Goal: Task Accomplishment & Management: Manage account settings

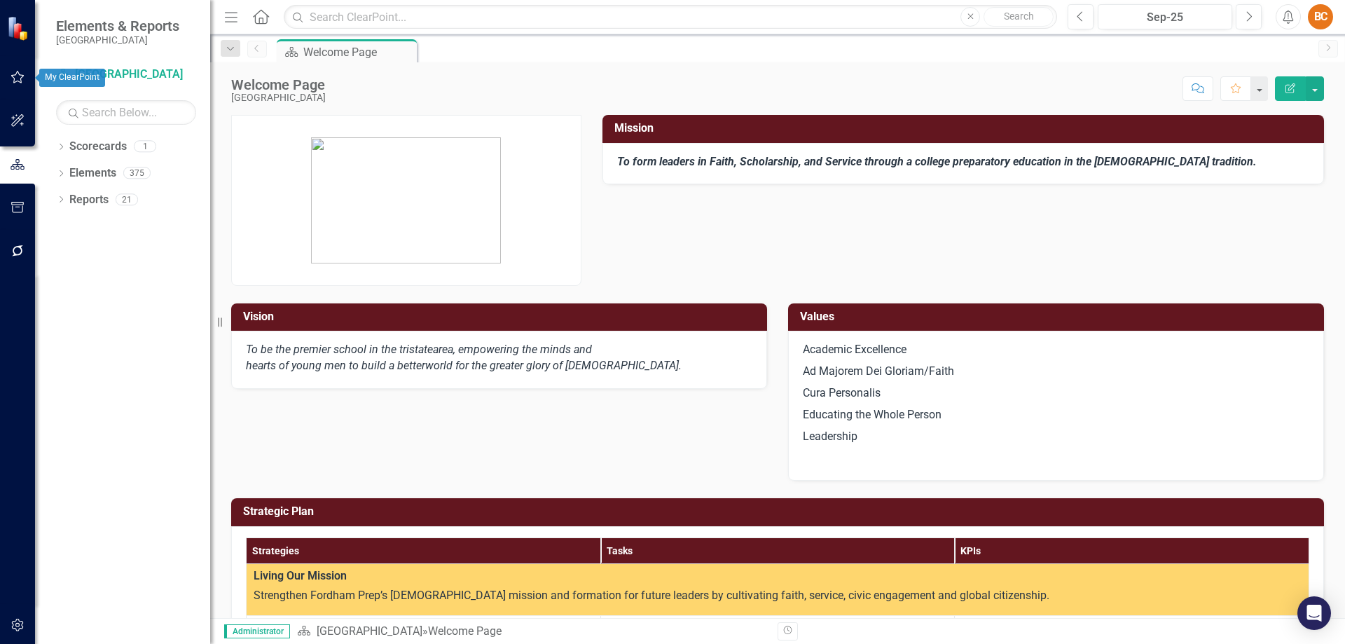
click at [17, 71] on icon "button" at bounding box center [18, 76] width 15 height 11
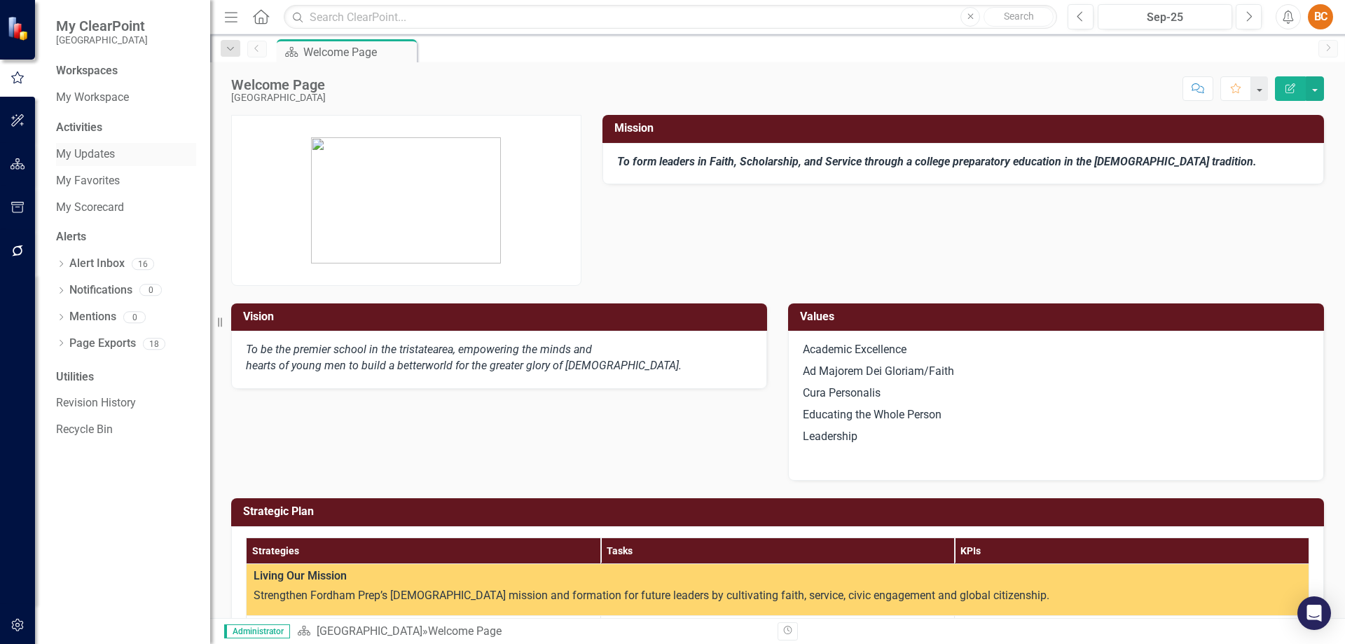
click at [104, 151] on link "My Updates" at bounding box center [126, 154] width 140 height 16
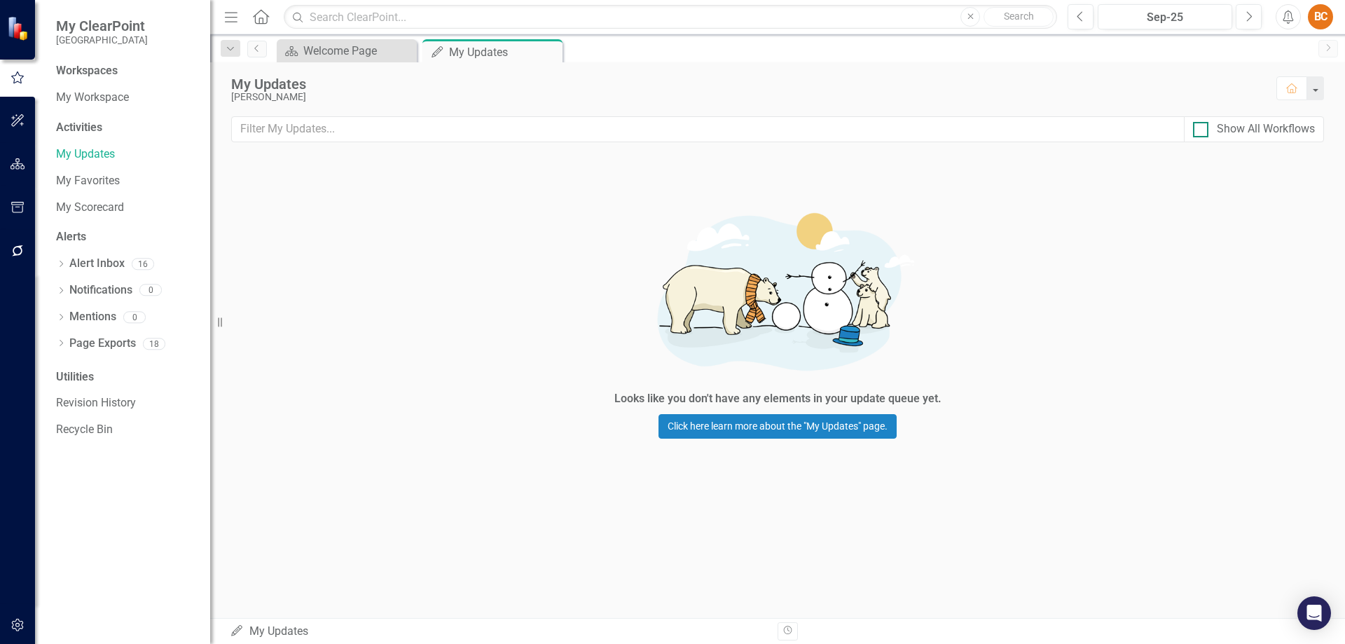
click at [1206, 130] on div at bounding box center [1200, 129] width 15 height 15
click at [1202, 130] on input "Show All Workflows" at bounding box center [1197, 126] width 9 height 9
checkbox input "true"
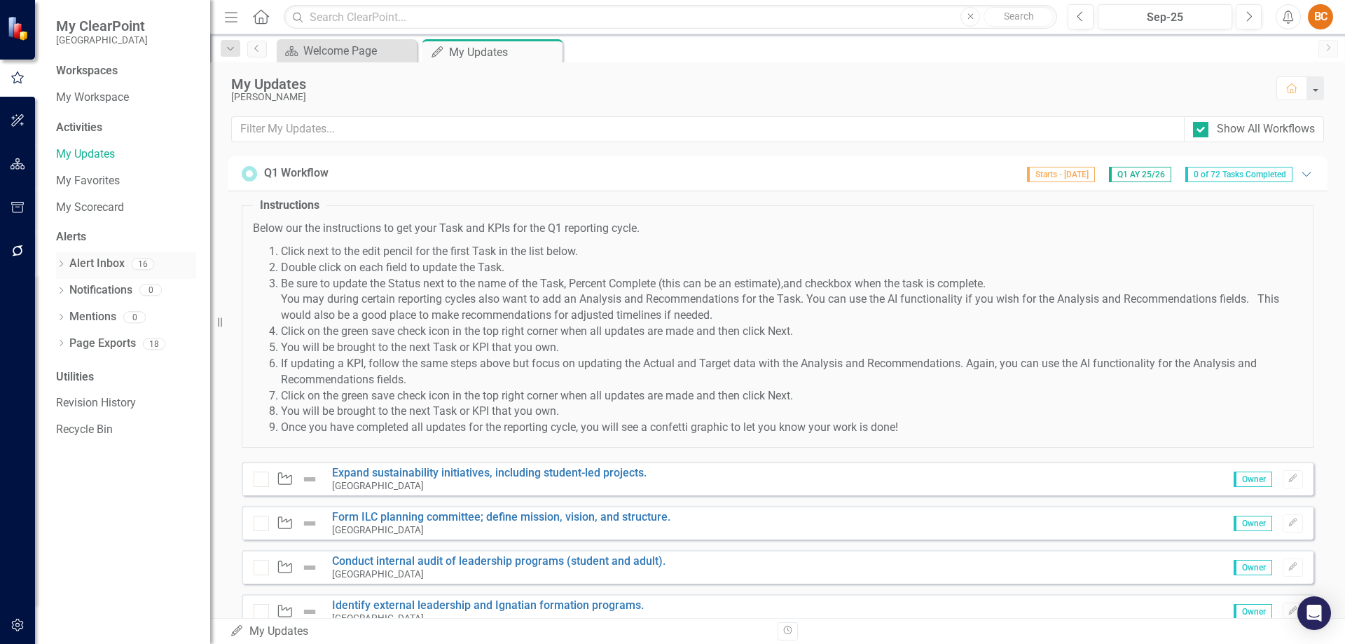
click at [99, 258] on link "Alert Inbox" at bounding box center [96, 264] width 55 height 16
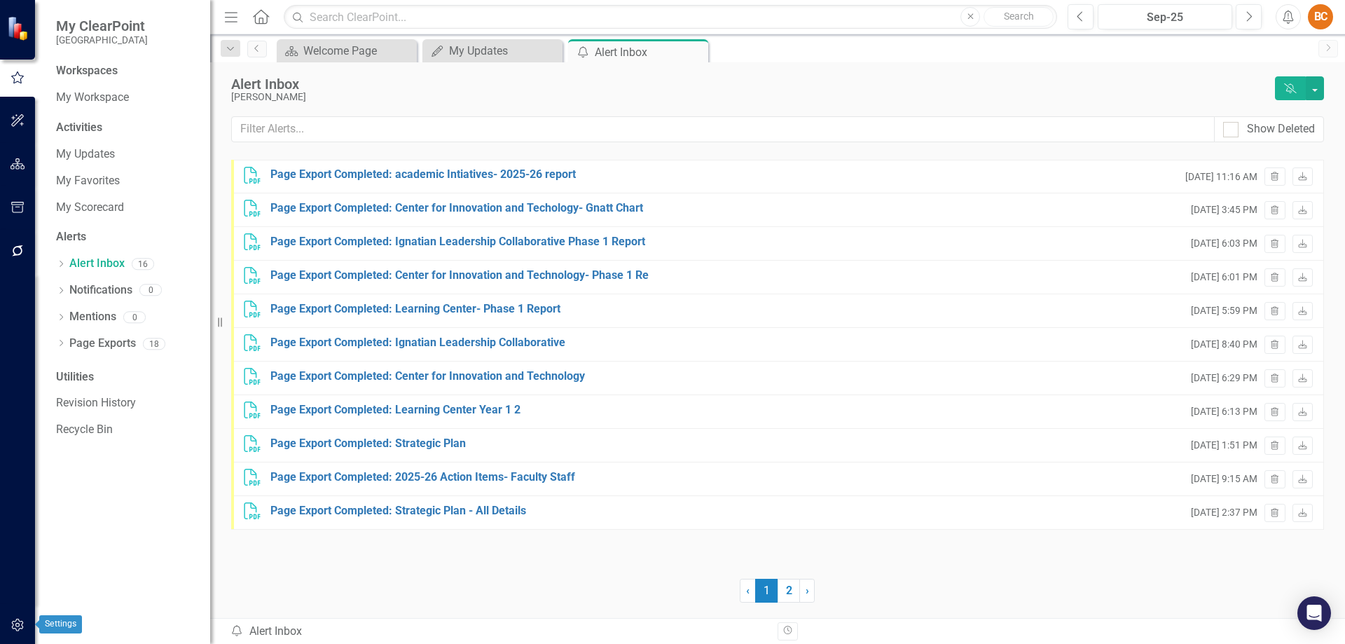
click at [15, 626] on icon "button" at bounding box center [18, 624] width 15 height 11
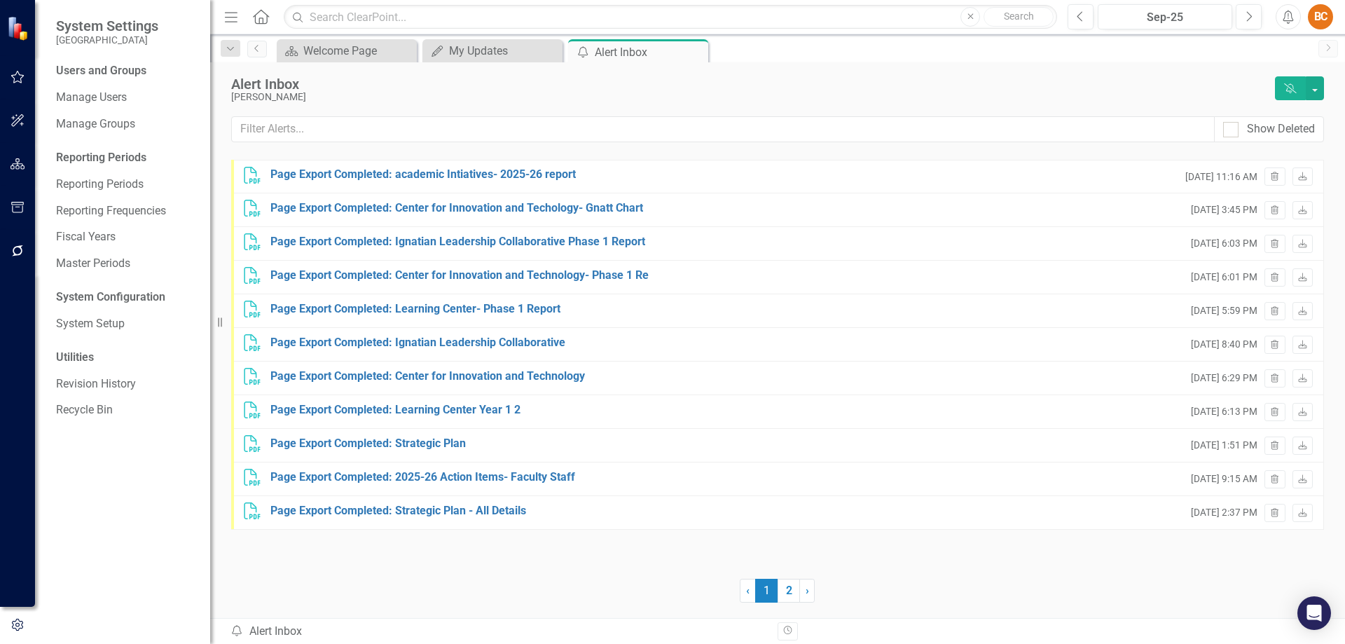
click at [120, 154] on div "Reporting Periods" at bounding box center [126, 158] width 140 height 16
click at [113, 155] on div "Reporting Periods" at bounding box center [126, 158] width 140 height 16
click at [84, 153] on div "Reporting Periods" at bounding box center [126, 158] width 140 height 16
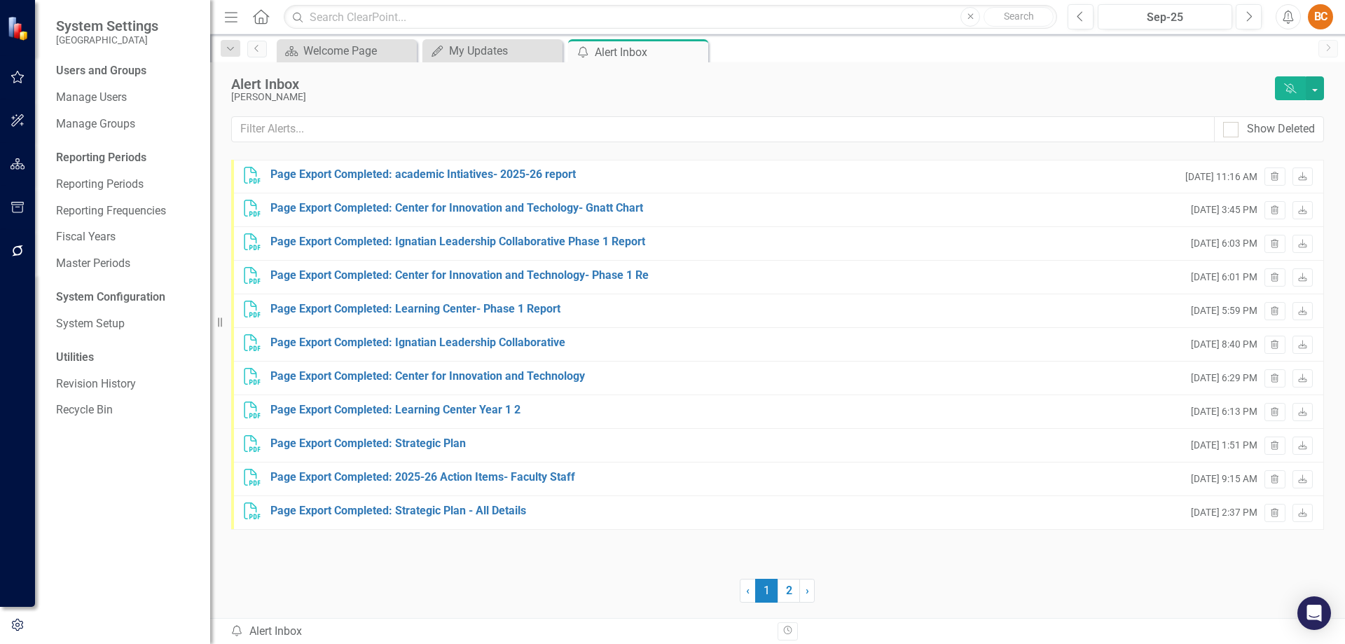
click at [160, 83] on div "Users and Groups Manage Users Manage Groups Reporting Periods Reporting Periods…" at bounding box center [122, 353] width 175 height 581
click at [130, 151] on div "Reporting Periods" at bounding box center [126, 158] width 140 height 16
click at [112, 184] on link "Reporting Periods" at bounding box center [126, 184] width 140 height 16
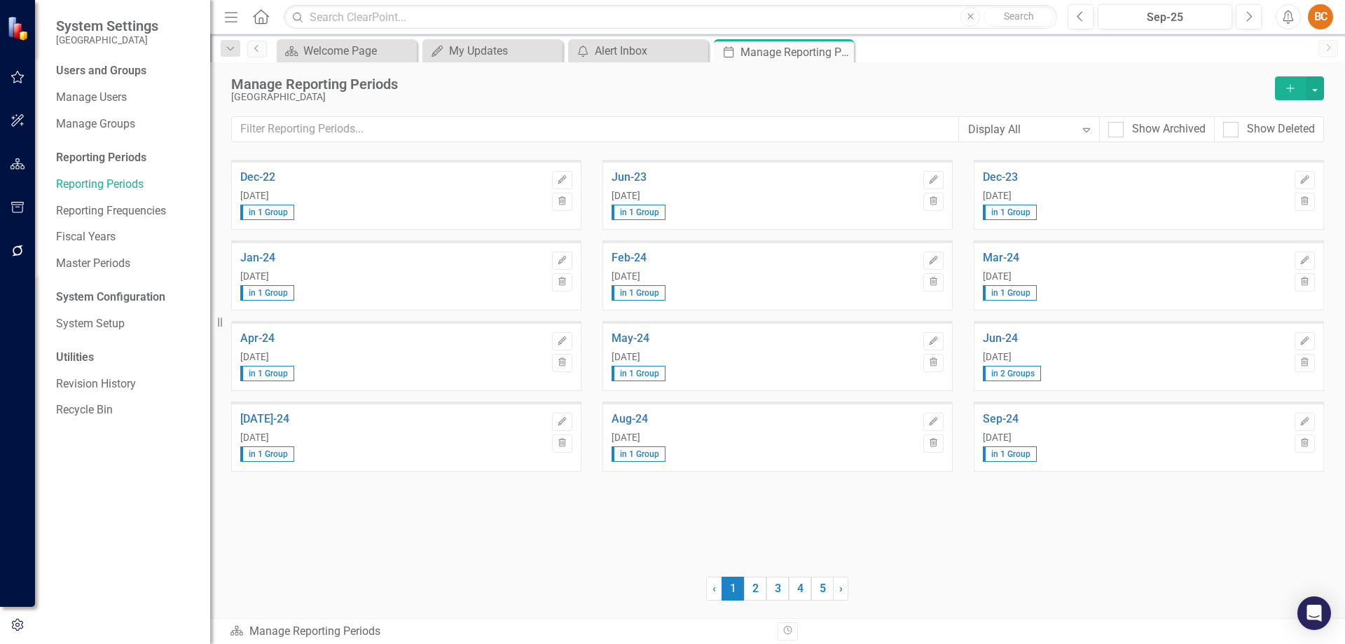
click at [96, 154] on div "Reporting Periods" at bounding box center [126, 158] width 140 height 16
click at [122, 157] on div "Reporting Periods" at bounding box center [126, 158] width 140 height 16
click at [99, 158] on div "Reporting Periods" at bounding box center [126, 158] width 140 height 16
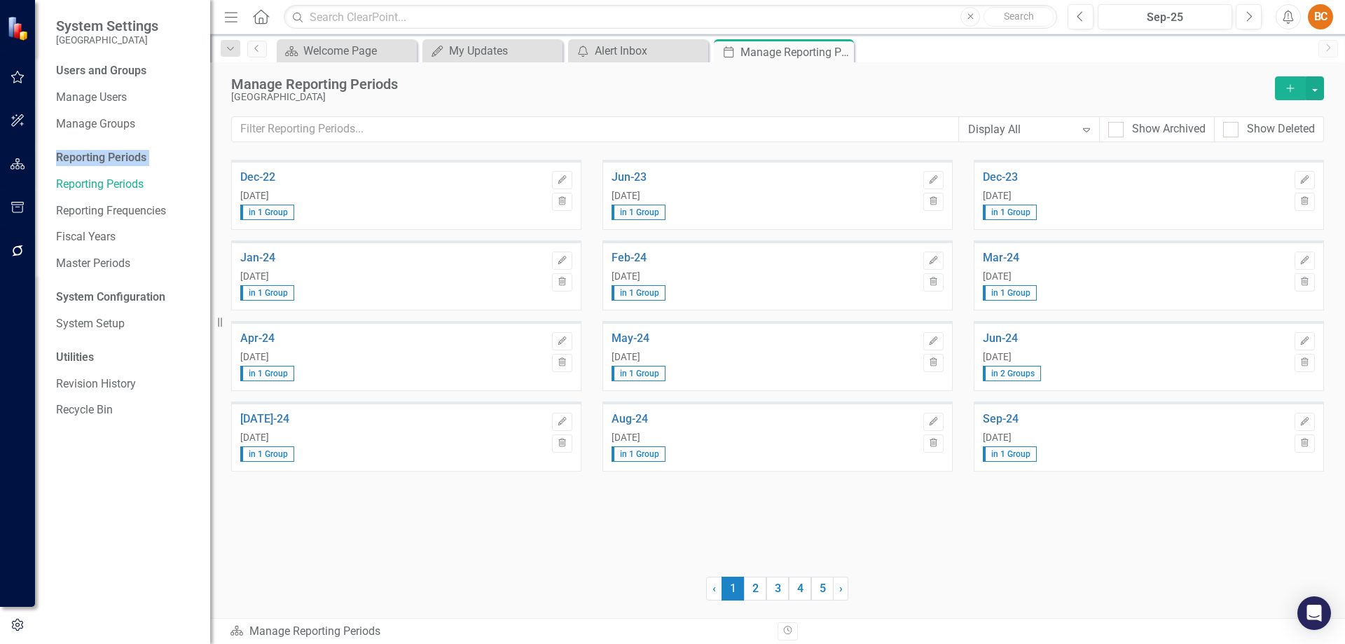
click at [99, 158] on div "Reporting Periods" at bounding box center [126, 158] width 140 height 16
click at [134, 213] on link "Reporting Frequencies" at bounding box center [126, 211] width 140 height 16
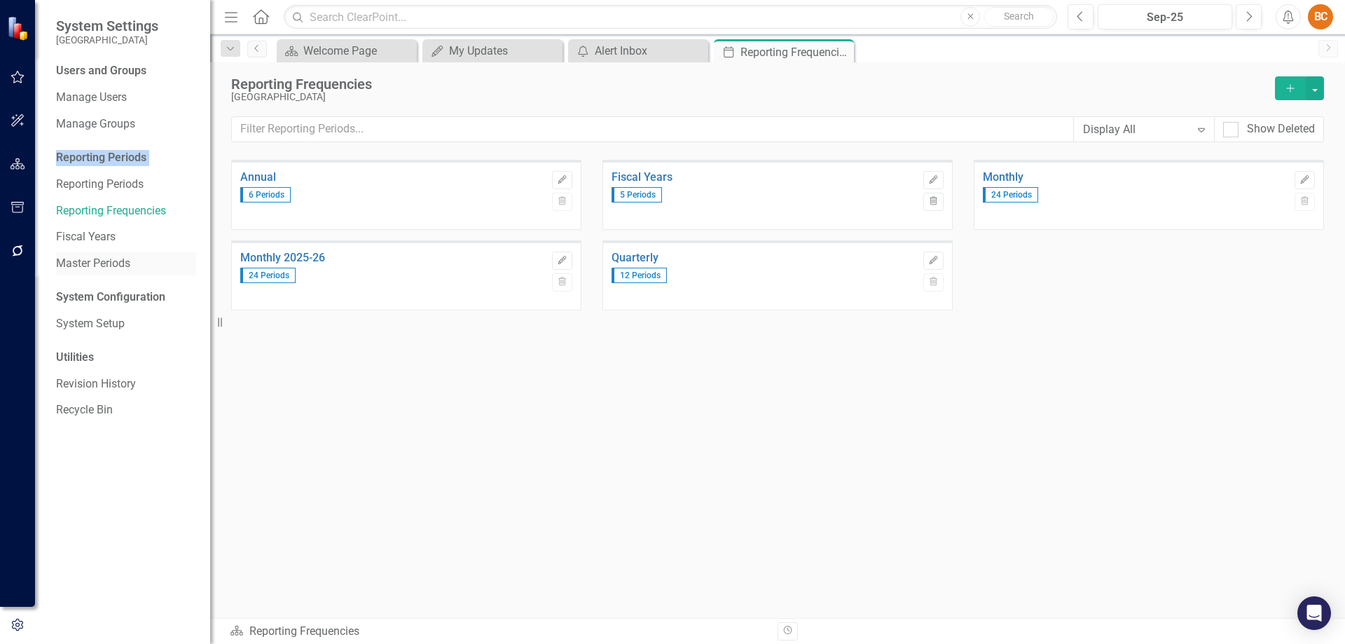
click at [92, 261] on link "Master Periods" at bounding box center [126, 264] width 140 height 16
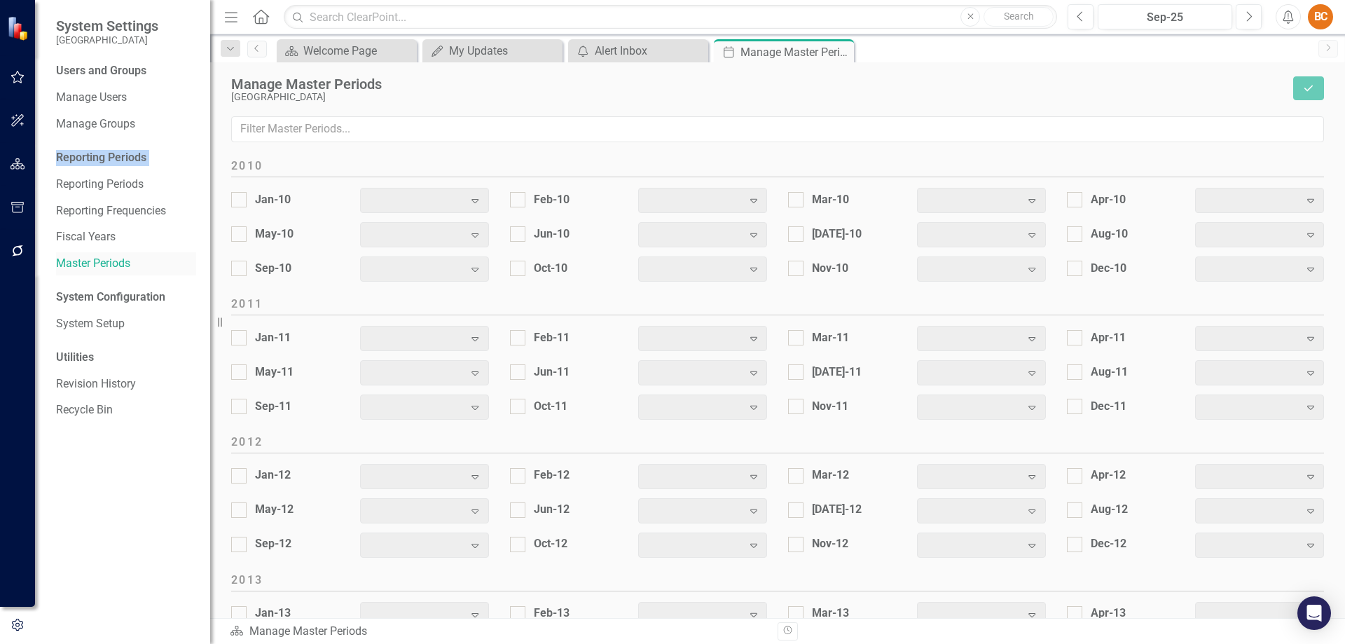
scroll to position [1741, 0]
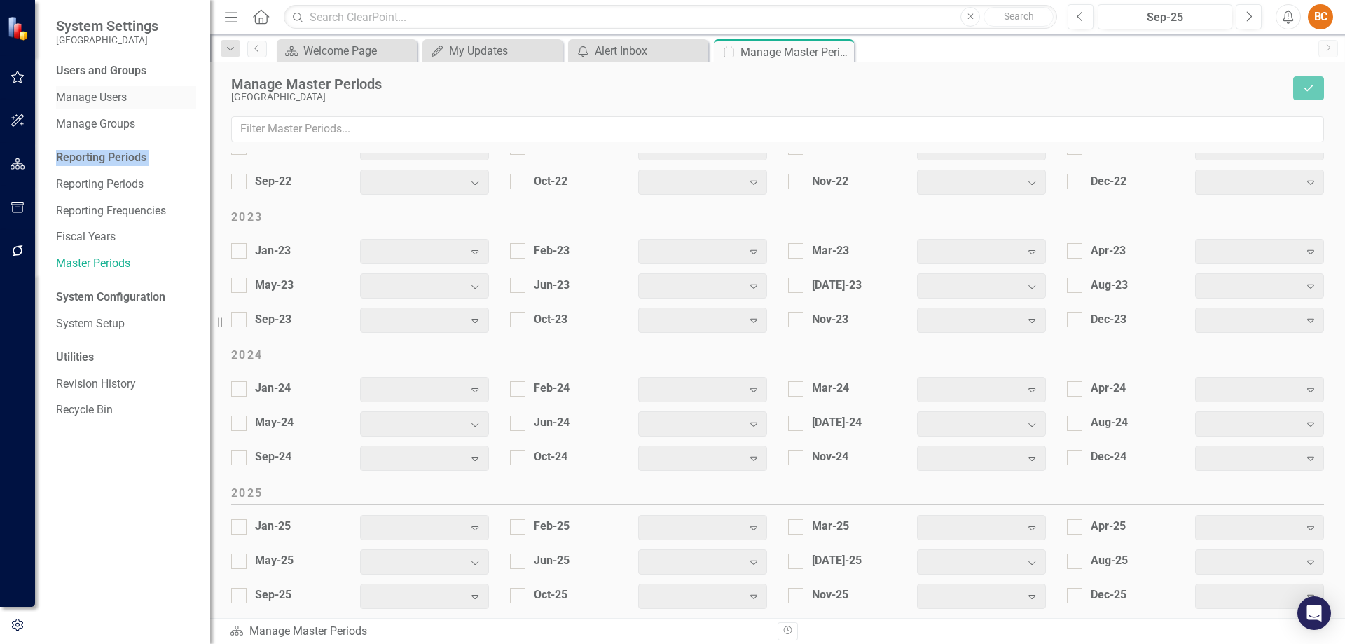
click at [104, 95] on link "Manage Users" at bounding box center [126, 98] width 140 height 16
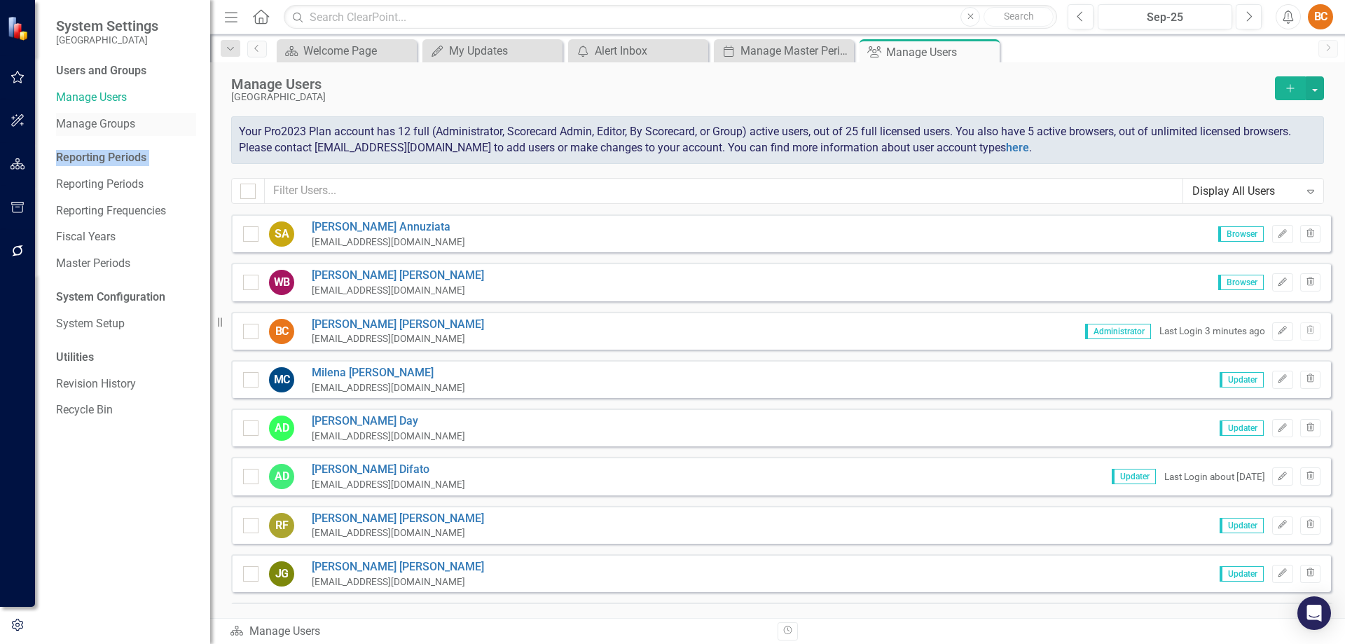
click at [106, 122] on link "Manage Groups" at bounding box center [126, 124] width 140 height 16
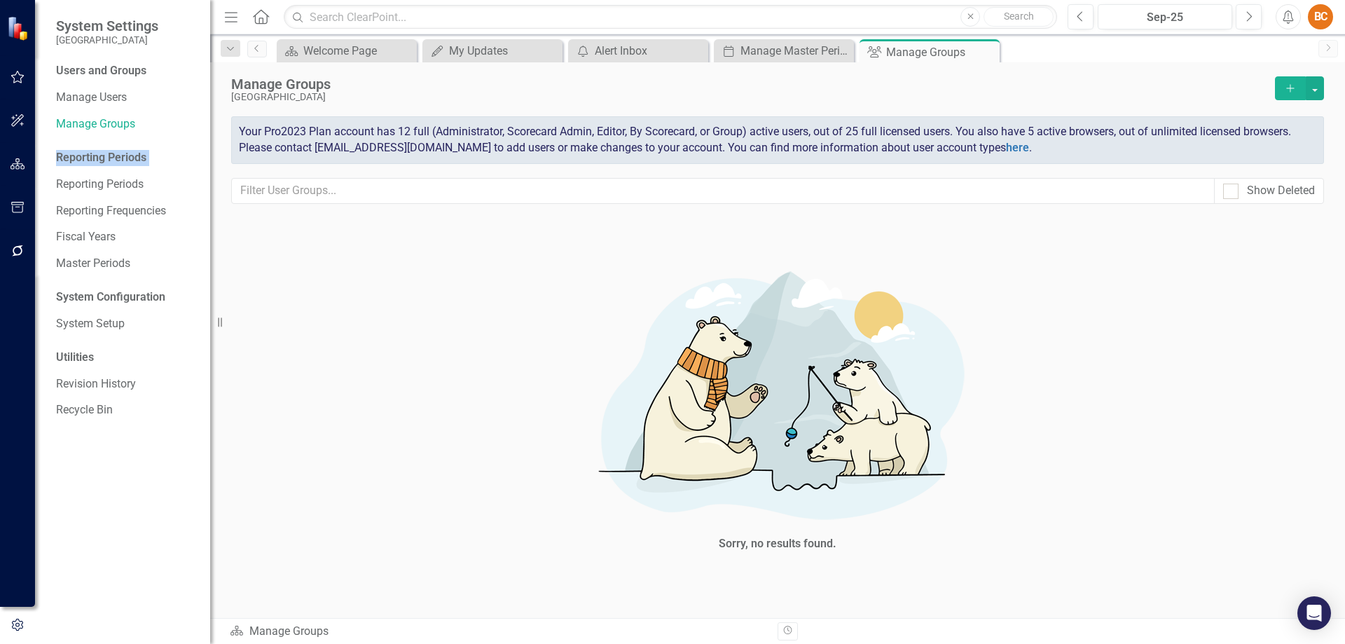
click at [104, 156] on div "Reporting Periods" at bounding box center [126, 158] width 140 height 16
click at [127, 156] on div "Reporting Periods" at bounding box center [126, 158] width 140 height 16
click at [137, 153] on div "Reporting Periods" at bounding box center [126, 158] width 140 height 16
click at [131, 179] on link "Reporting Periods" at bounding box center [126, 184] width 140 height 16
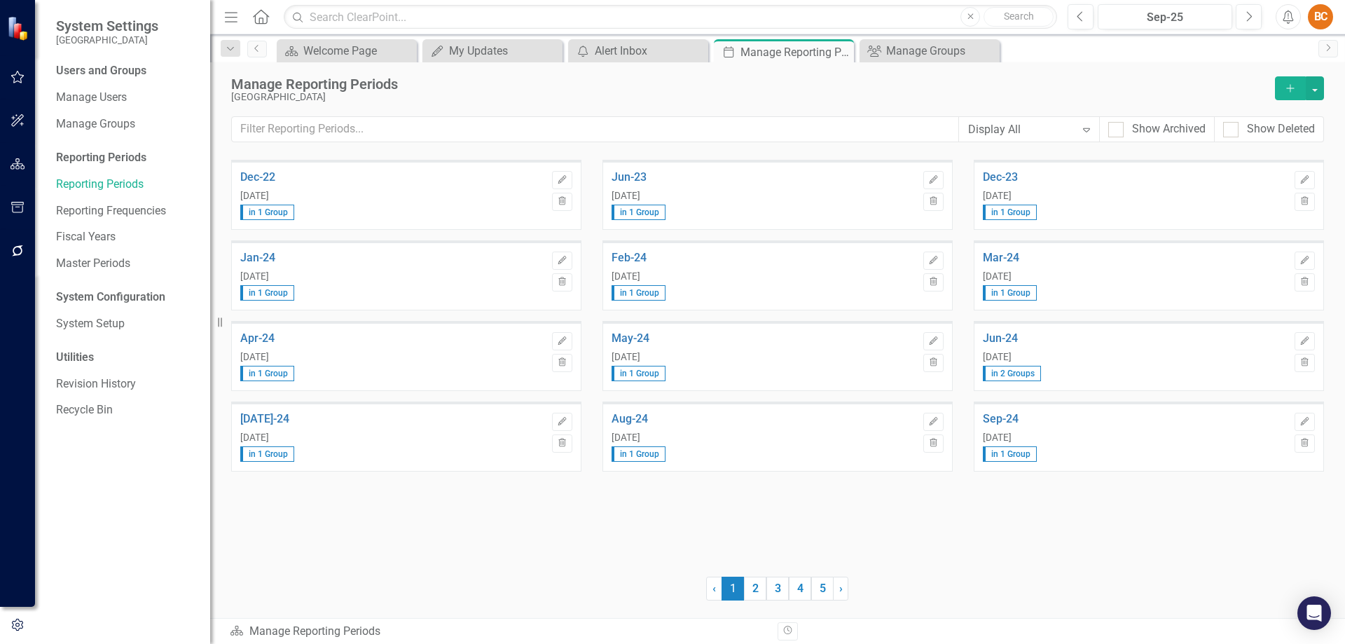
click at [130, 156] on div "Reporting Periods" at bounding box center [126, 158] width 140 height 16
click at [22, 75] on icon "button" at bounding box center [18, 76] width 15 height 11
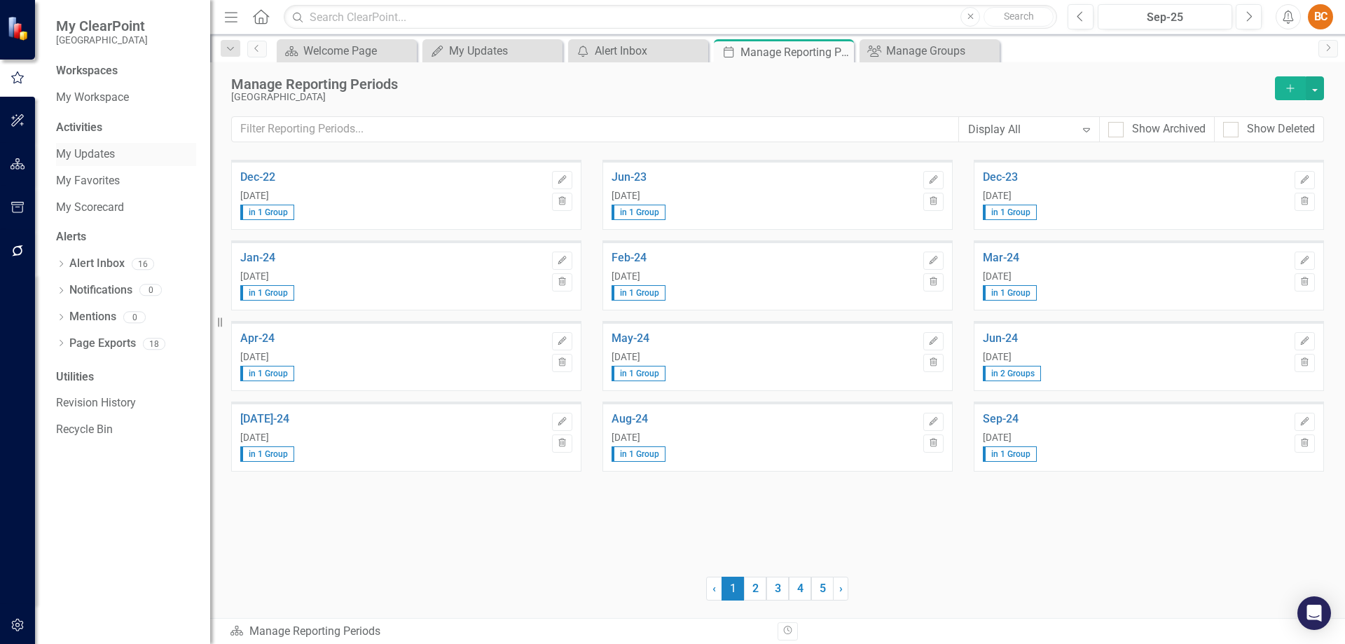
click at [94, 158] on link "My Updates" at bounding box center [126, 154] width 140 height 16
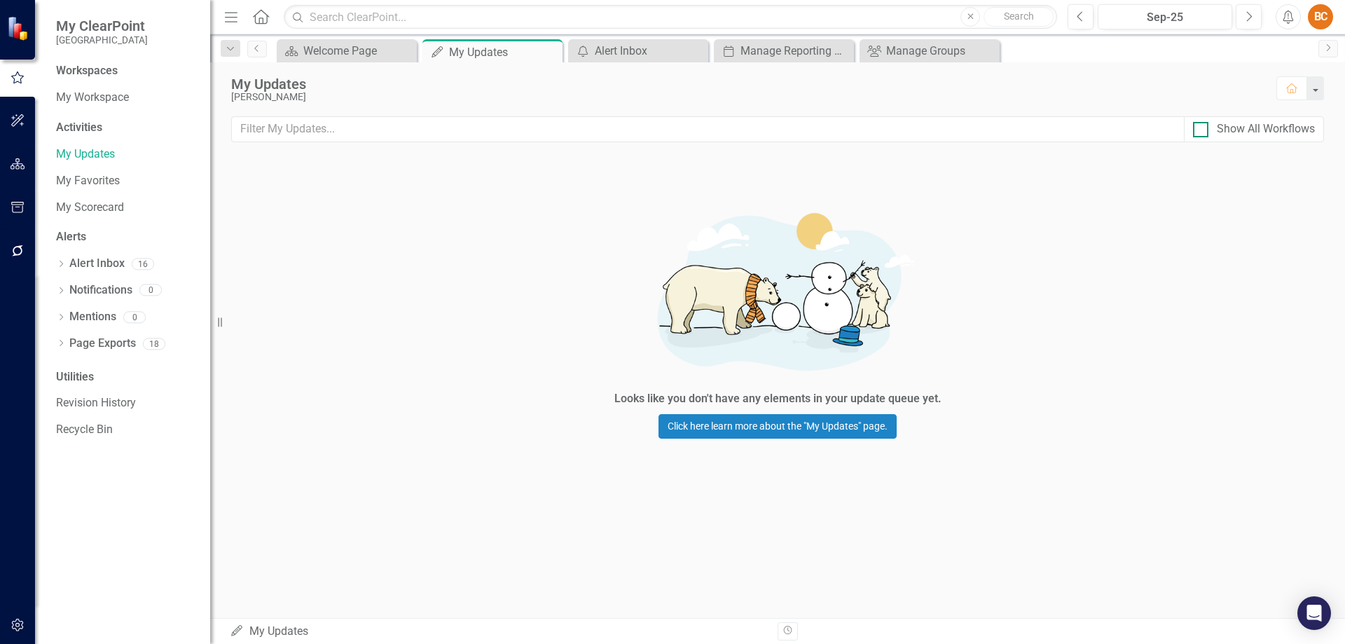
click at [1196, 133] on div at bounding box center [1200, 129] width 15 height 15
click at [1196, 131] on input "Show All Workflows" at bounding box center [1197, 126] width 9 height 9
checkbox input "true"
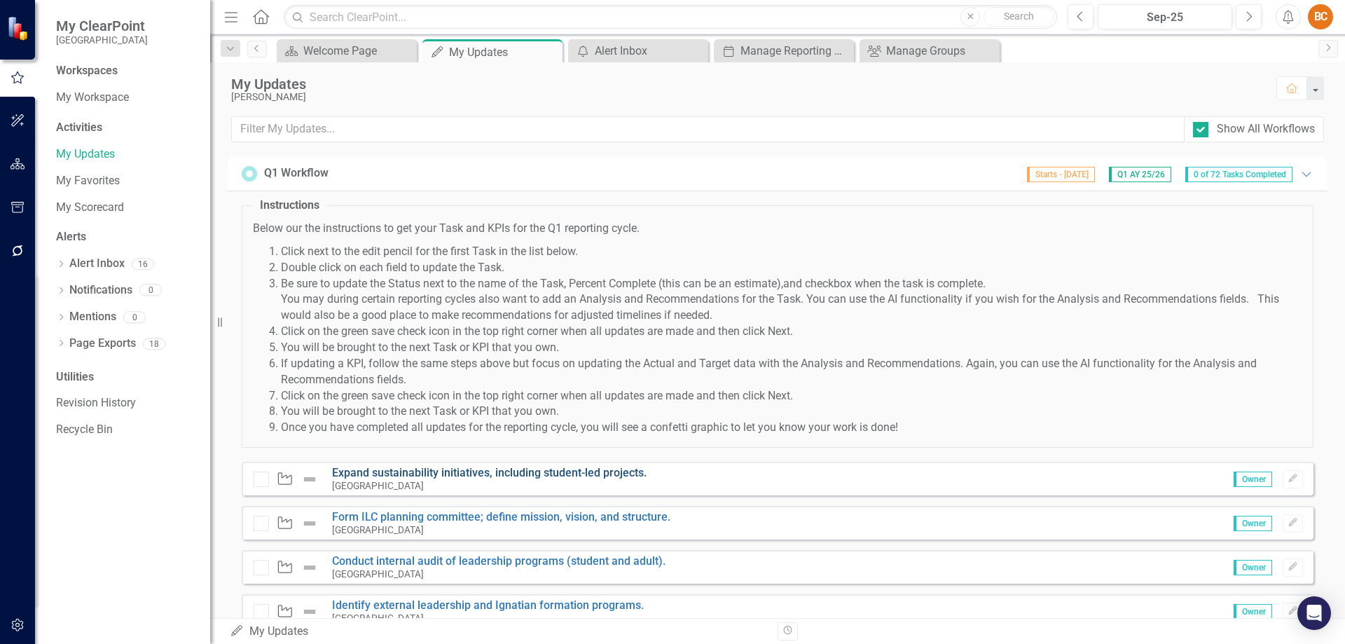
click at [497, 475] on link "Expand sustainability initiatives, including student-led projects." at bounding box center [489, 472] width 314 height 13
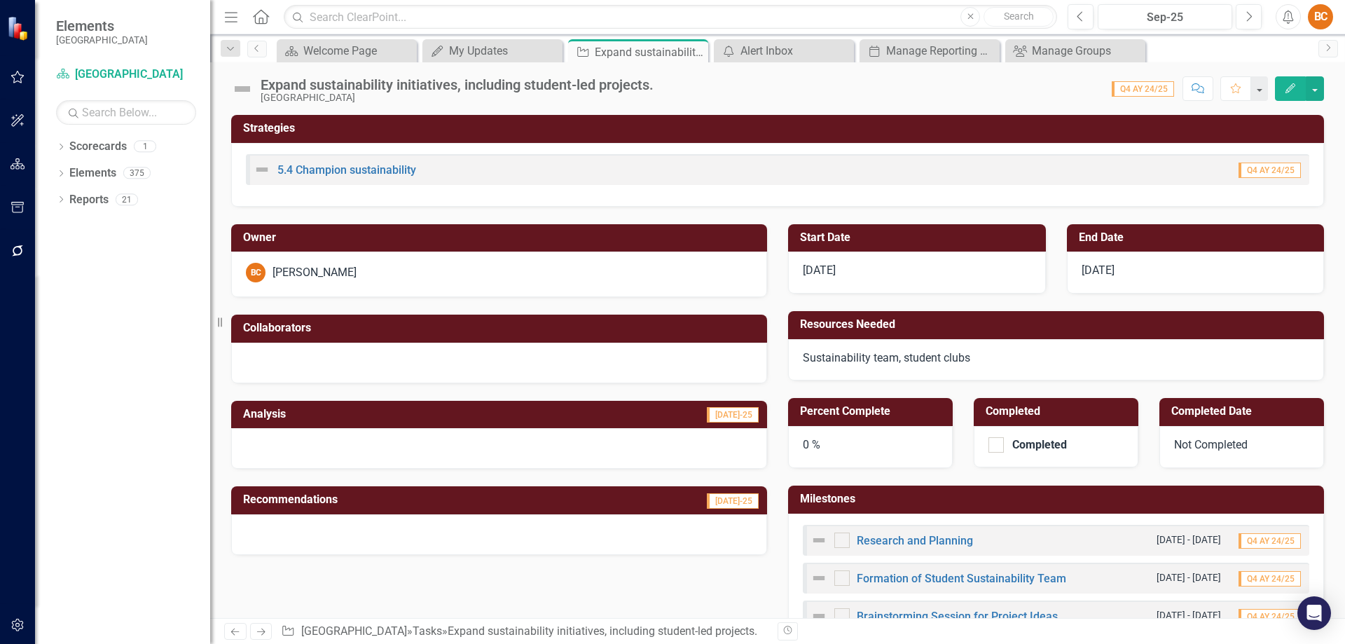
click at [262, 171] on img at bounding box center [262, 169] width 17 height 17
click at [262, 169] on img at bounding box center [262, 169] width 17 height 17
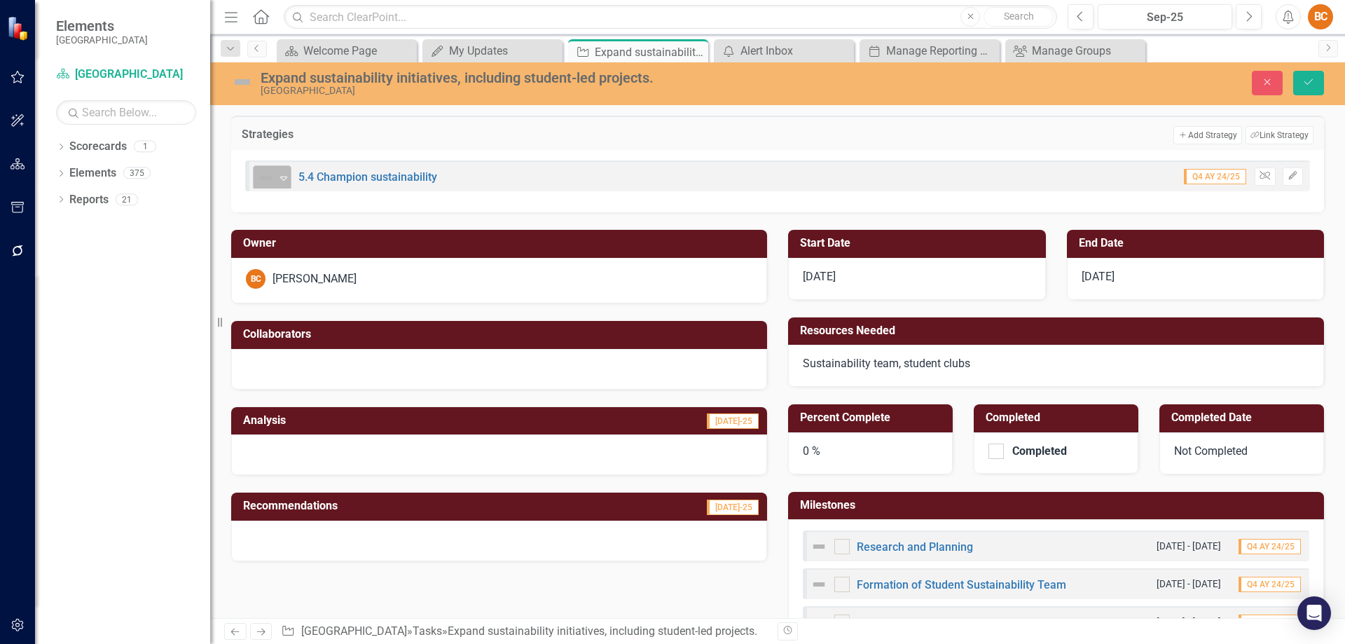
click at [280, 176] on icon "Expand" at bounding box center [284, 177] width 14 height 11
click at [374, 139] on h3 "Strategies" at bounding box center [386, 134] width 289 height 13
click at [242, 78] on img at bounding box center [242, 82] width 22 height 22
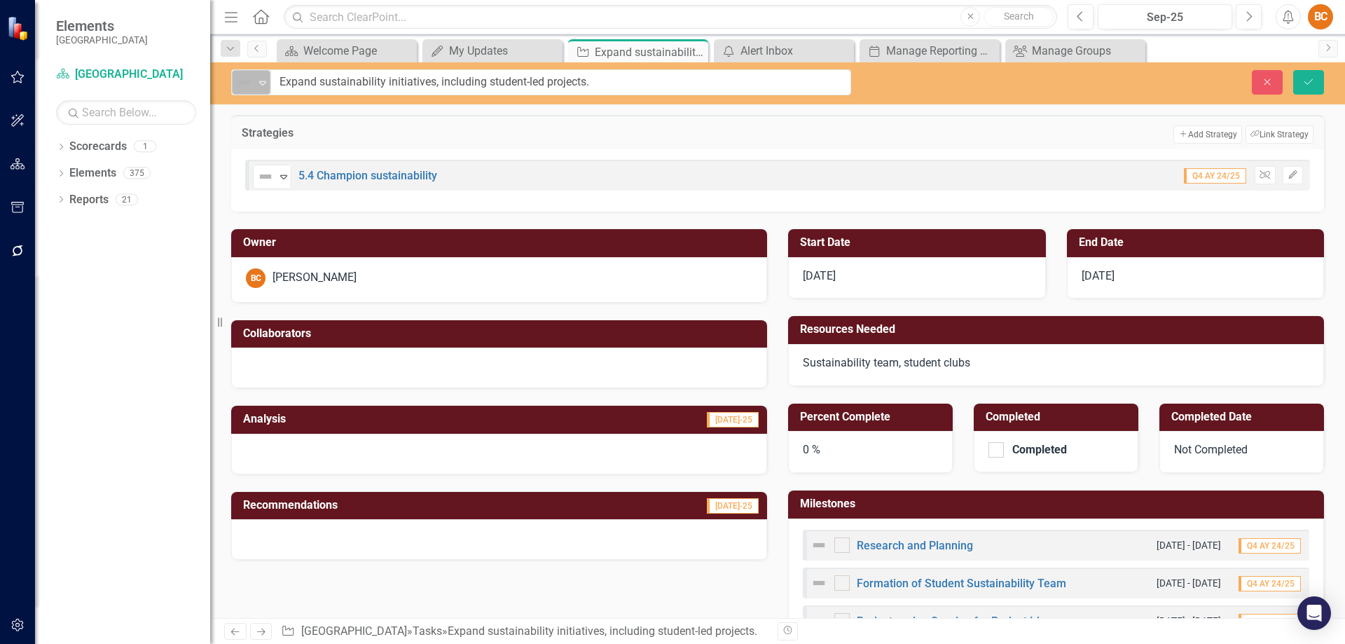
click at [241, 78] on img at bounding box center [244, 82] width 17 height 17
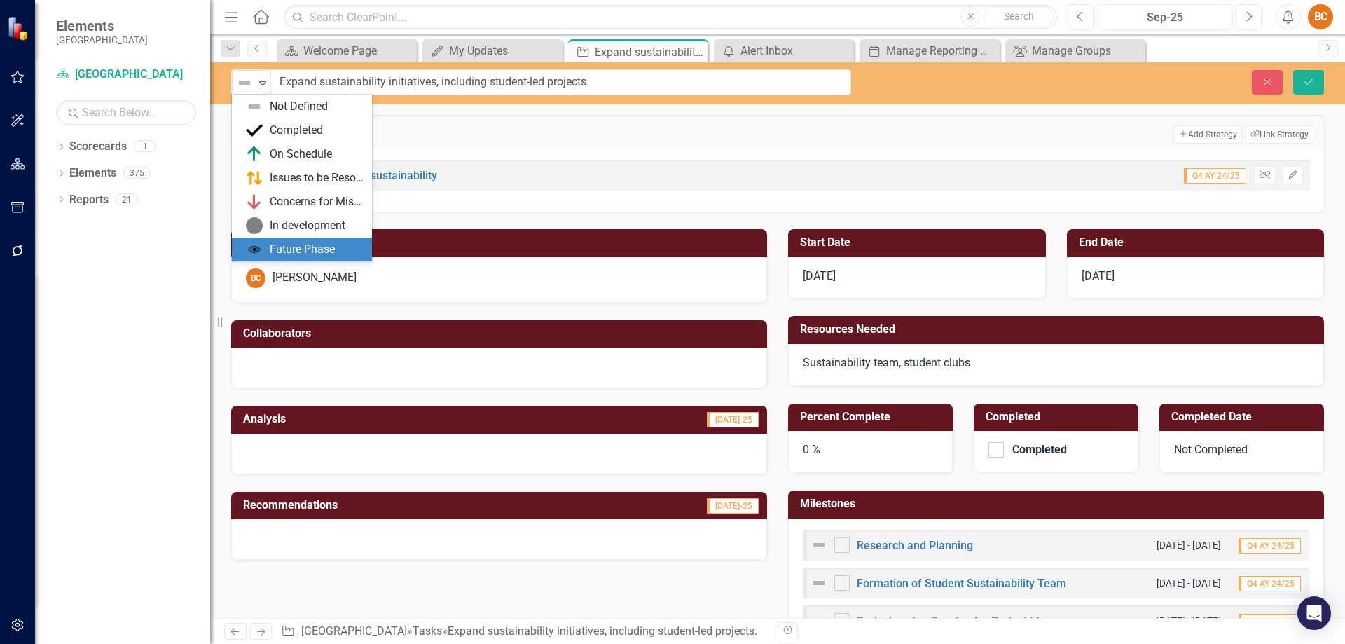
click at [333, 253] on div "Future Phase" at bounding box center [302, 250] width 65 height 16
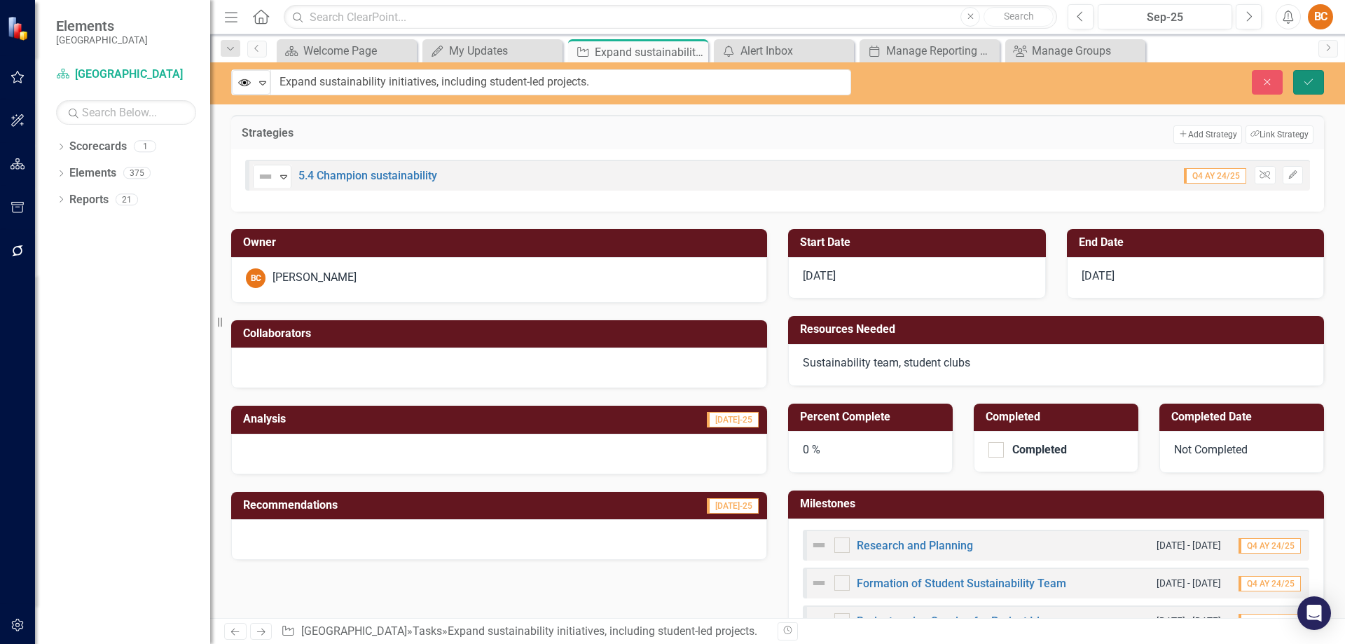
click at [1309, 80] on icon "Save" at bounding box center [1308, 82] width 13 height 10
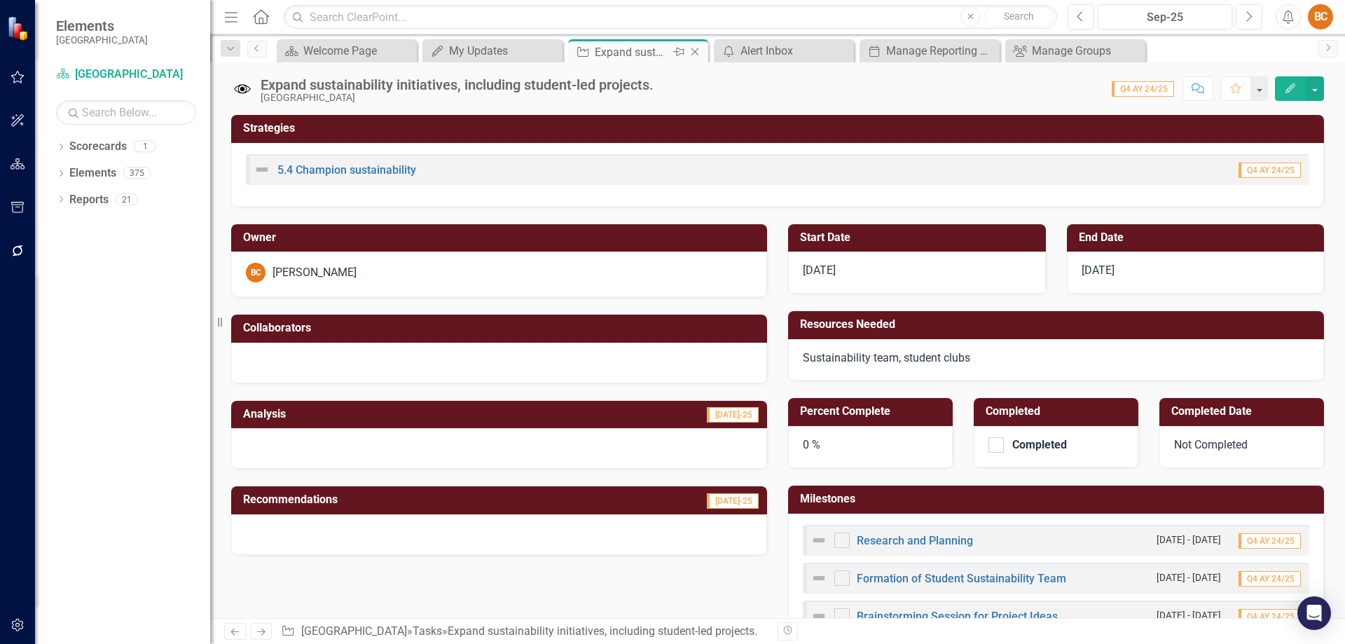
click at [696, 50] on icon at bounding box center [695, 52] width 8 height 8
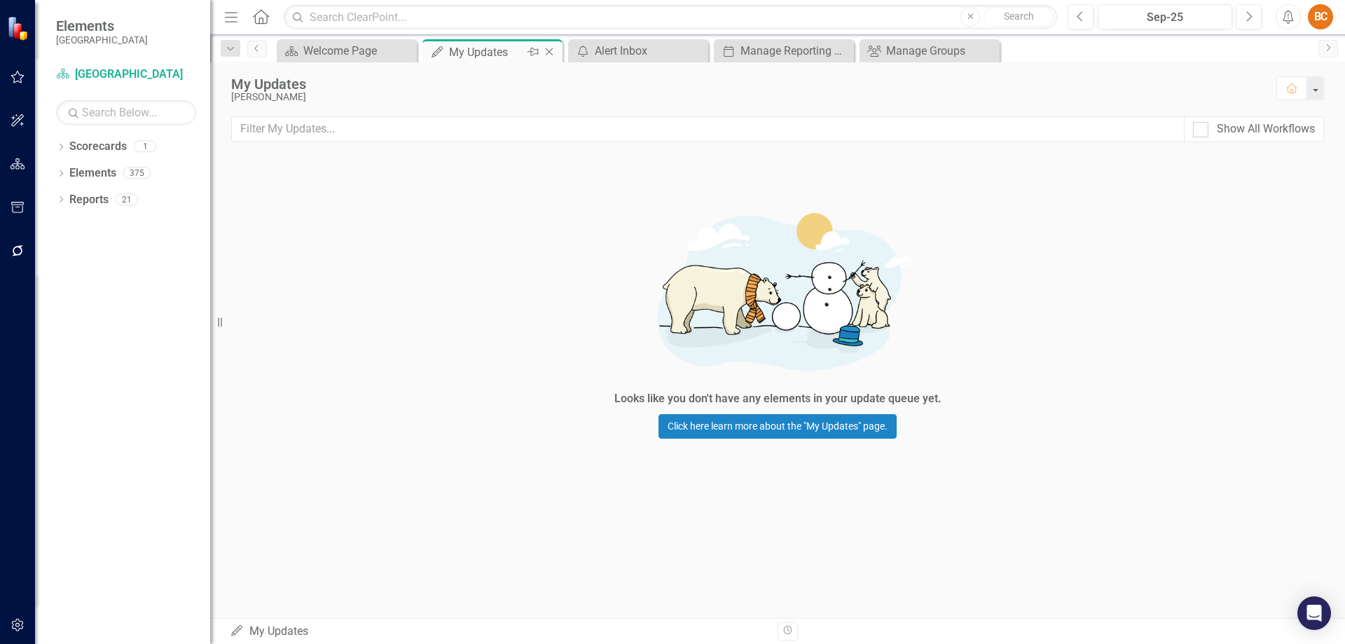
click at [482, 54] on div "My Updates" at bounding box center [486, 52] width 75 height 18
click at [1208, 126] on div "Show All Workflows" at bounding box center [1254, 129] width 122 height 16
click at [1202, 126] on input "Show All Workflows" at bounding box center [1197, 126] width 9 height 9
checkbox input "true"
